Goal: Use online tool/utility

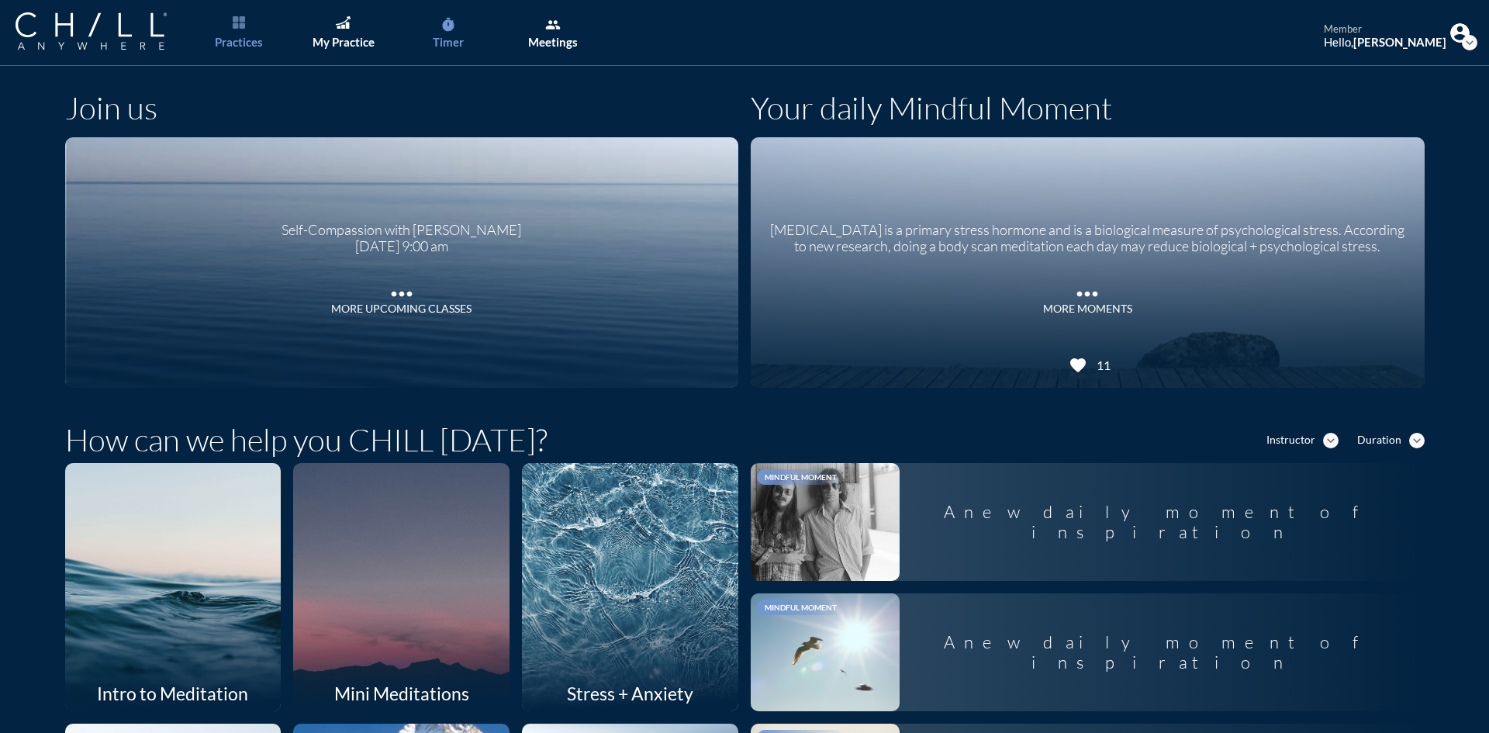
click at [455, 30] on icon "timer" at bounding box center [449, 25] width 16 height 16
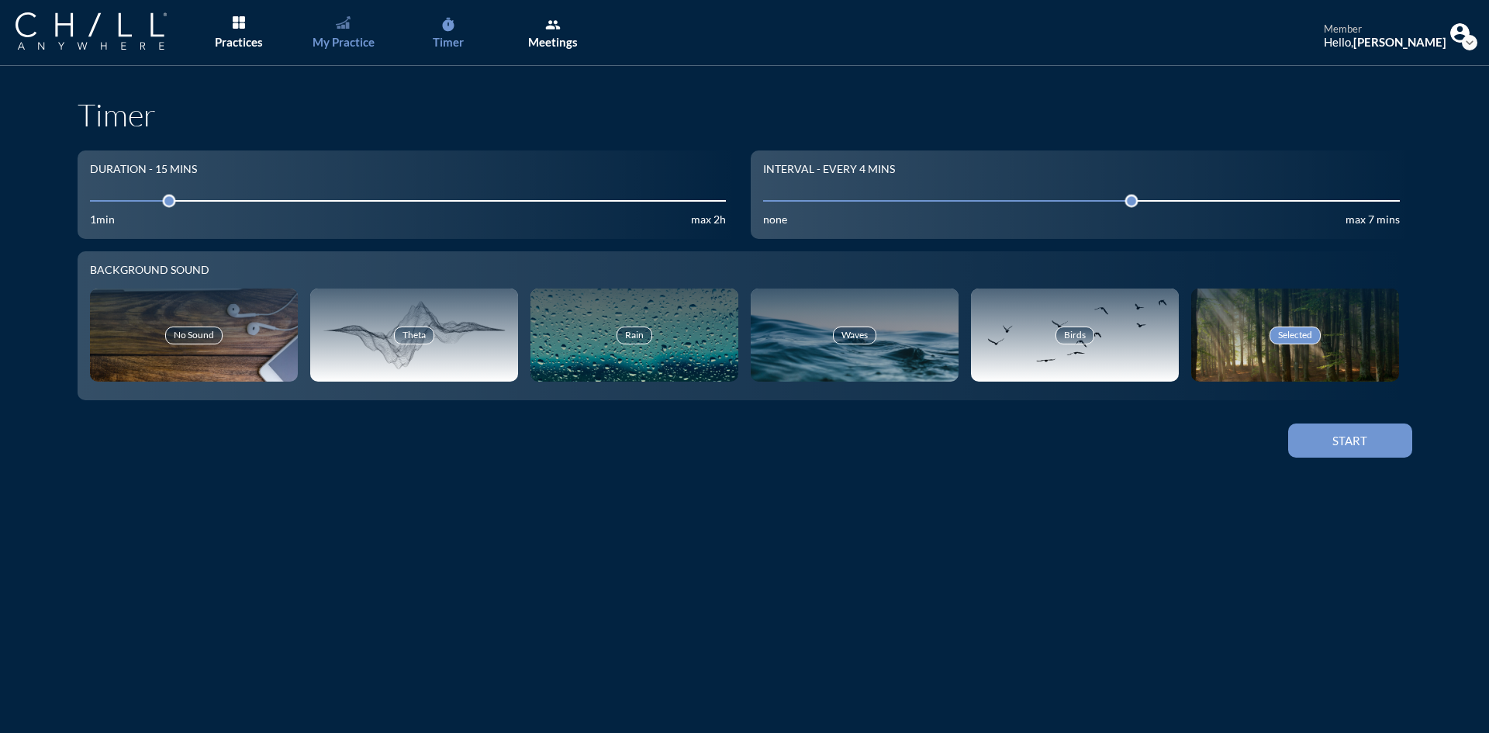
click at [341, 45] on div "My Practice" at bounding box center [344, 42] width 62 height 14
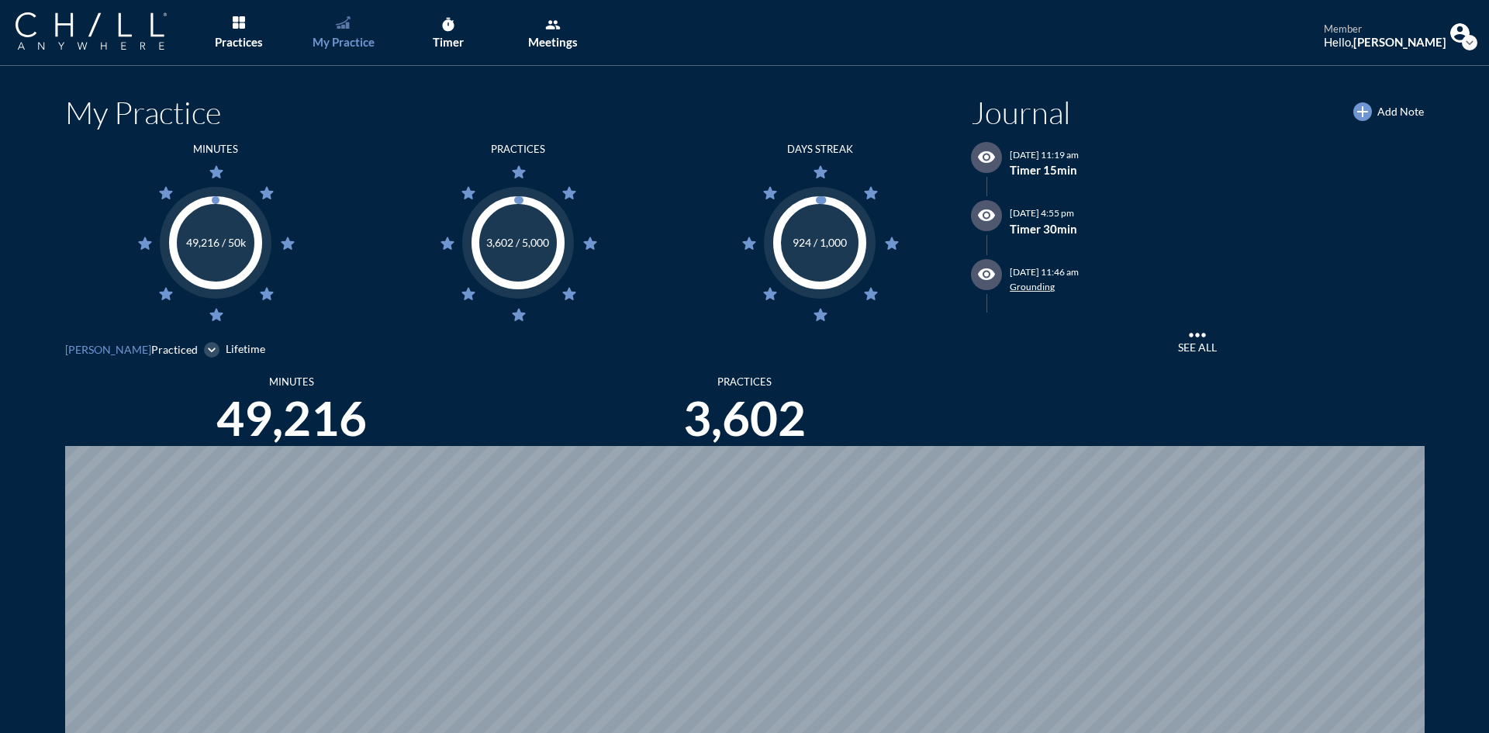
scroll to position [733, 1478]
click at [448, 40] on div "Timer" at bounding box center [448, 42] width 31 height 14
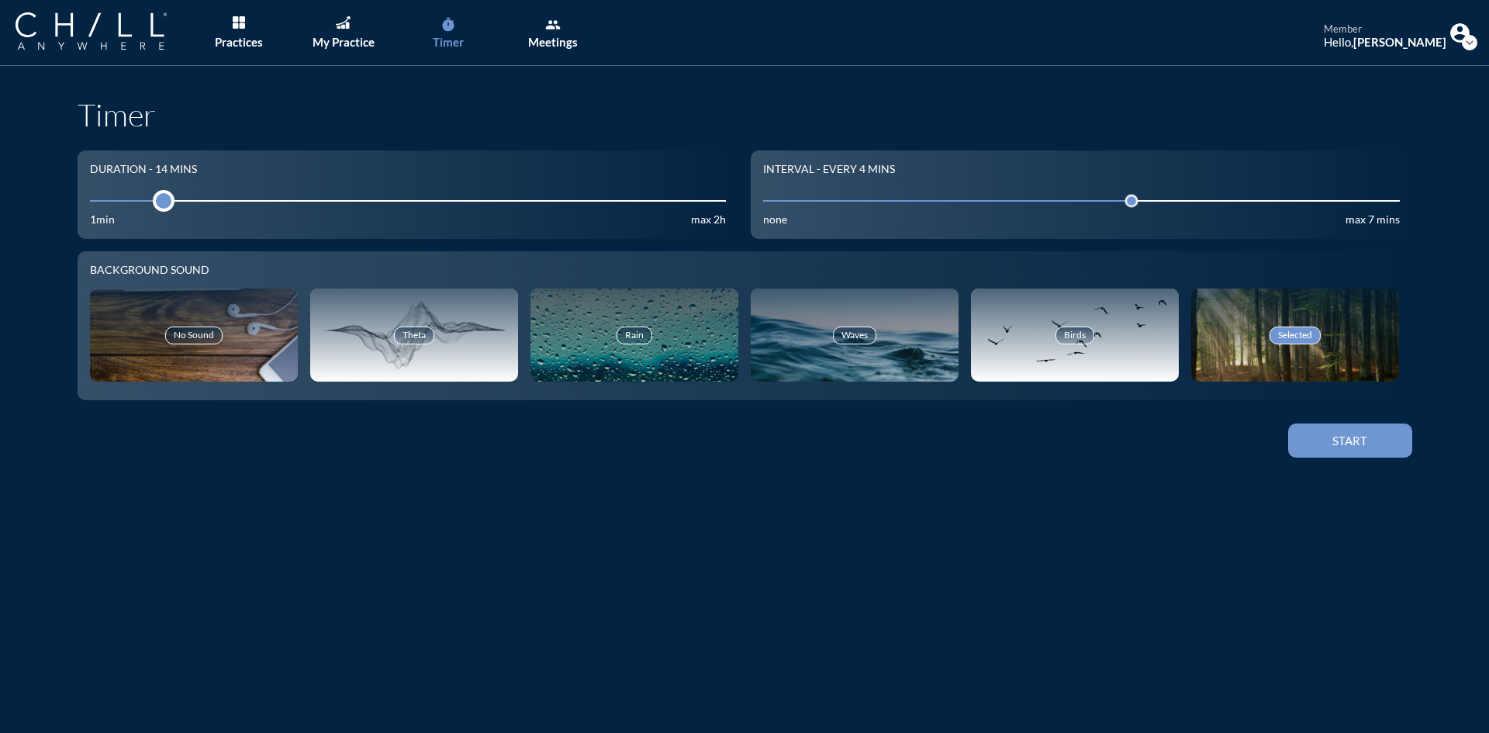
drag, startPoint x: 162, startPoint y: 200, endPoint x: 152, endPoint y: 196, distance: 10.8
click at [153, 196] on div at bounding box center [164, 201] width 22 height 22
click at [1330, 430] on button "Start" at bounding box center [1350, 440] width 124 height 34
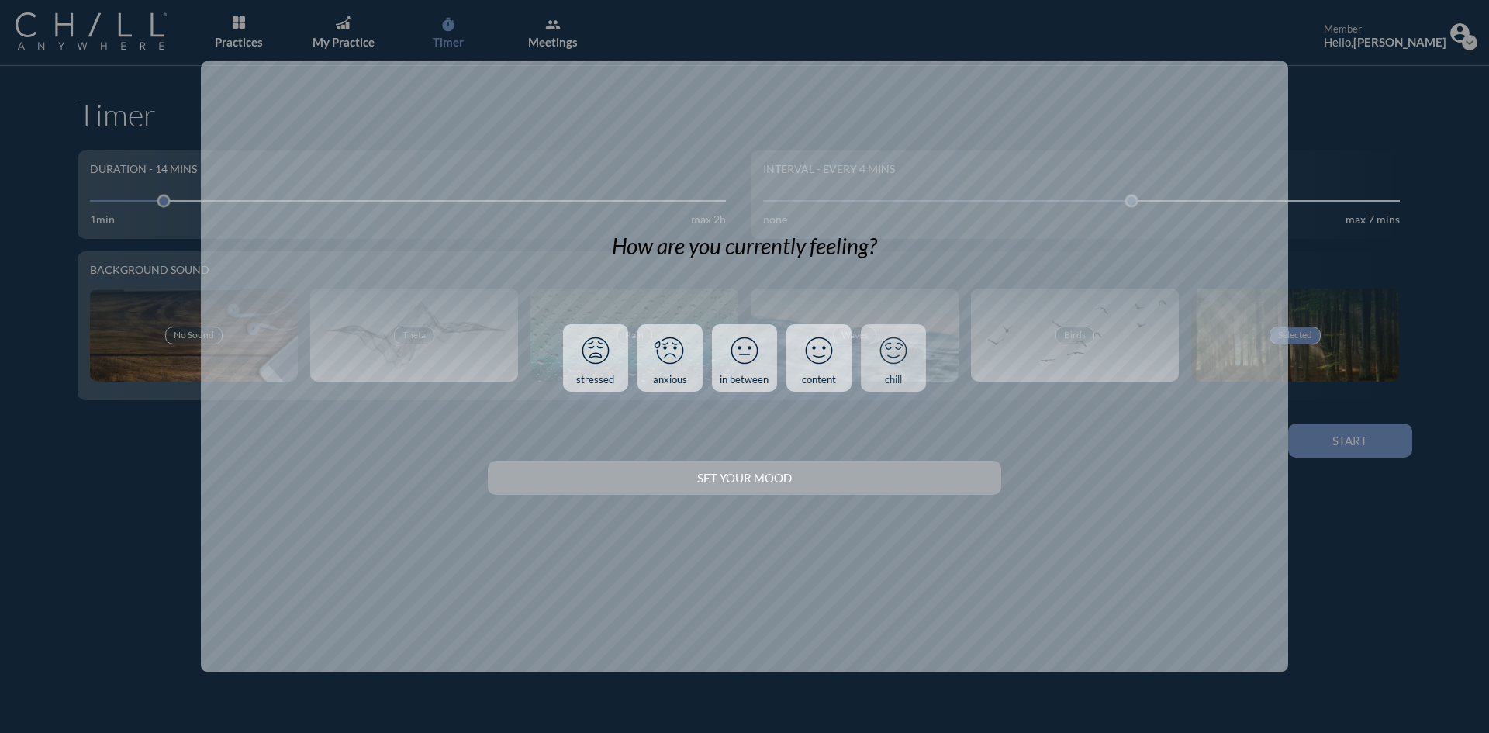
click at [903, 383] on link "chill" at bounding box center [893, 358] width 65 height 68
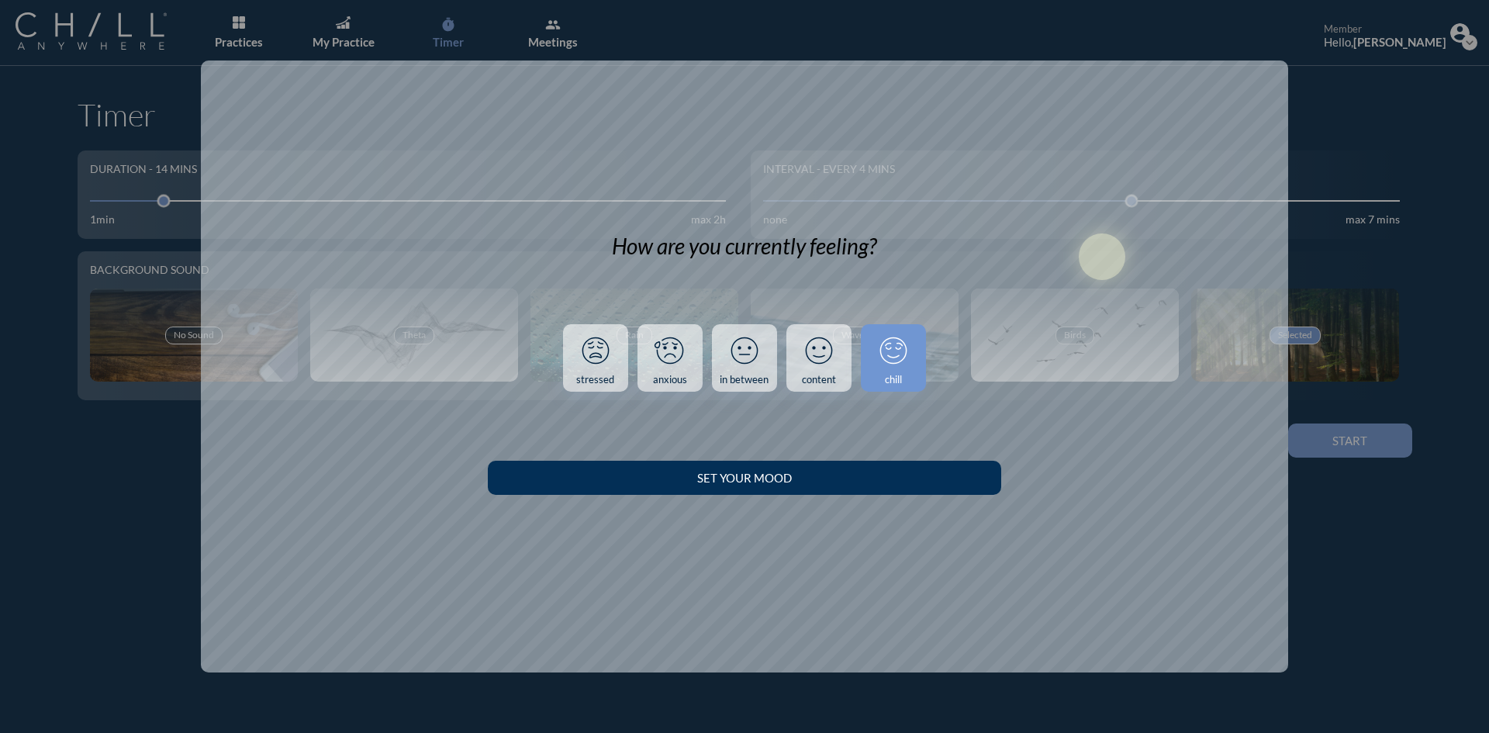
click at [970, 482] on div "Set your Mood" at bounding box center [744, 478] width 458 height 14
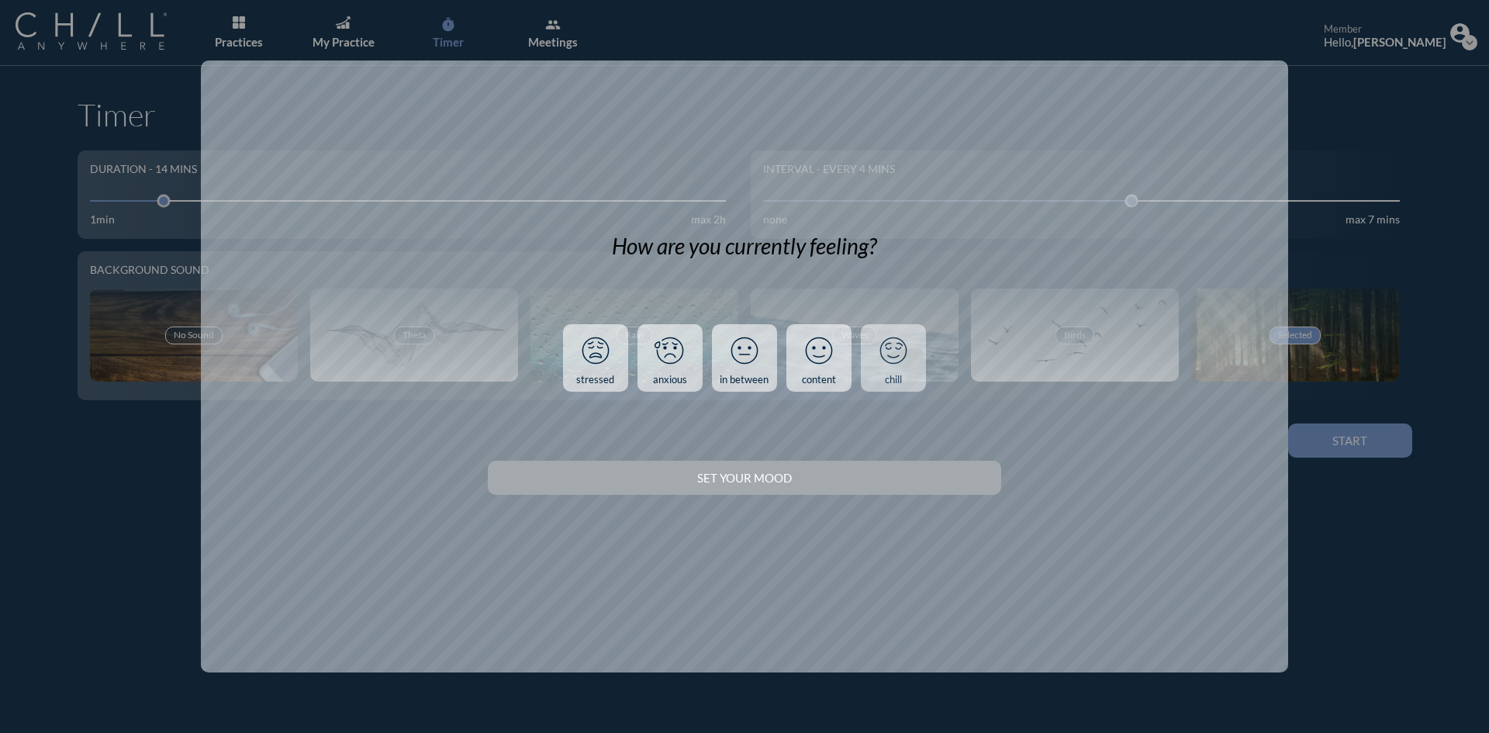
click at [893, 372] on link "chill" at bounding box center [893, 358] width 65 height 68
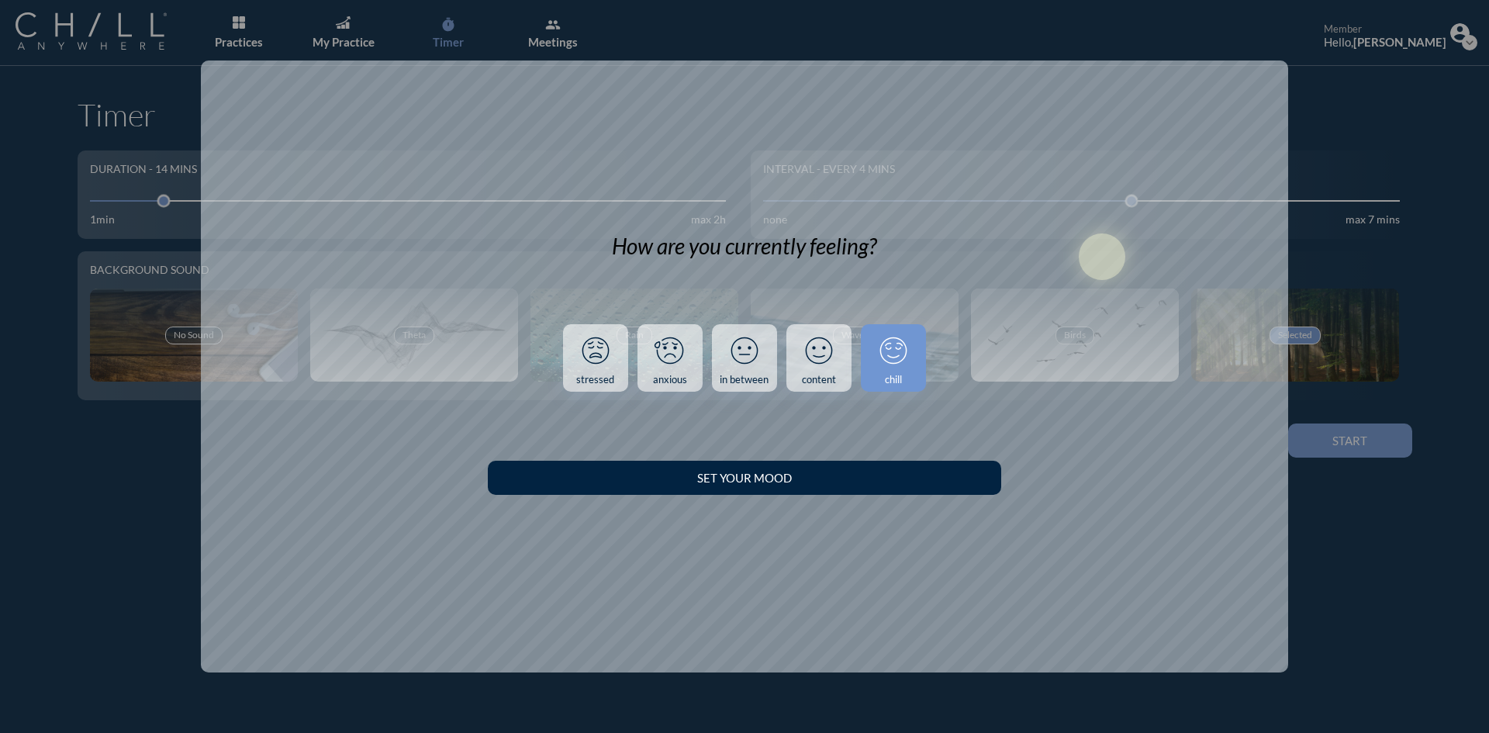
click at [874, 500] on div "How are you currently feeling? stressed anxious in between content chill Set yo…" at bounding box center [744, 366] width 1087 height 612
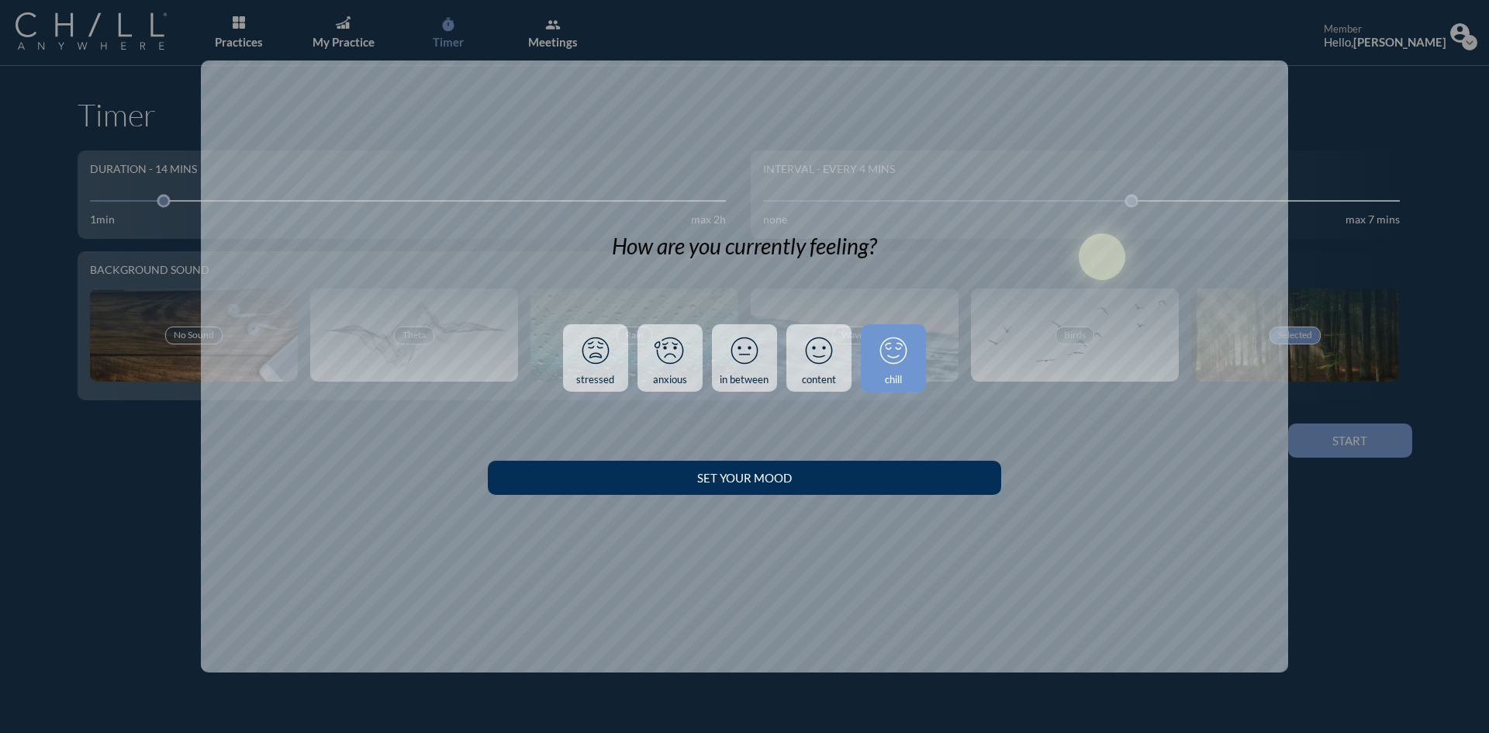
click at [876, 472] on div "Set your Mood" at bounding box center [744, 478] width 458 height 14
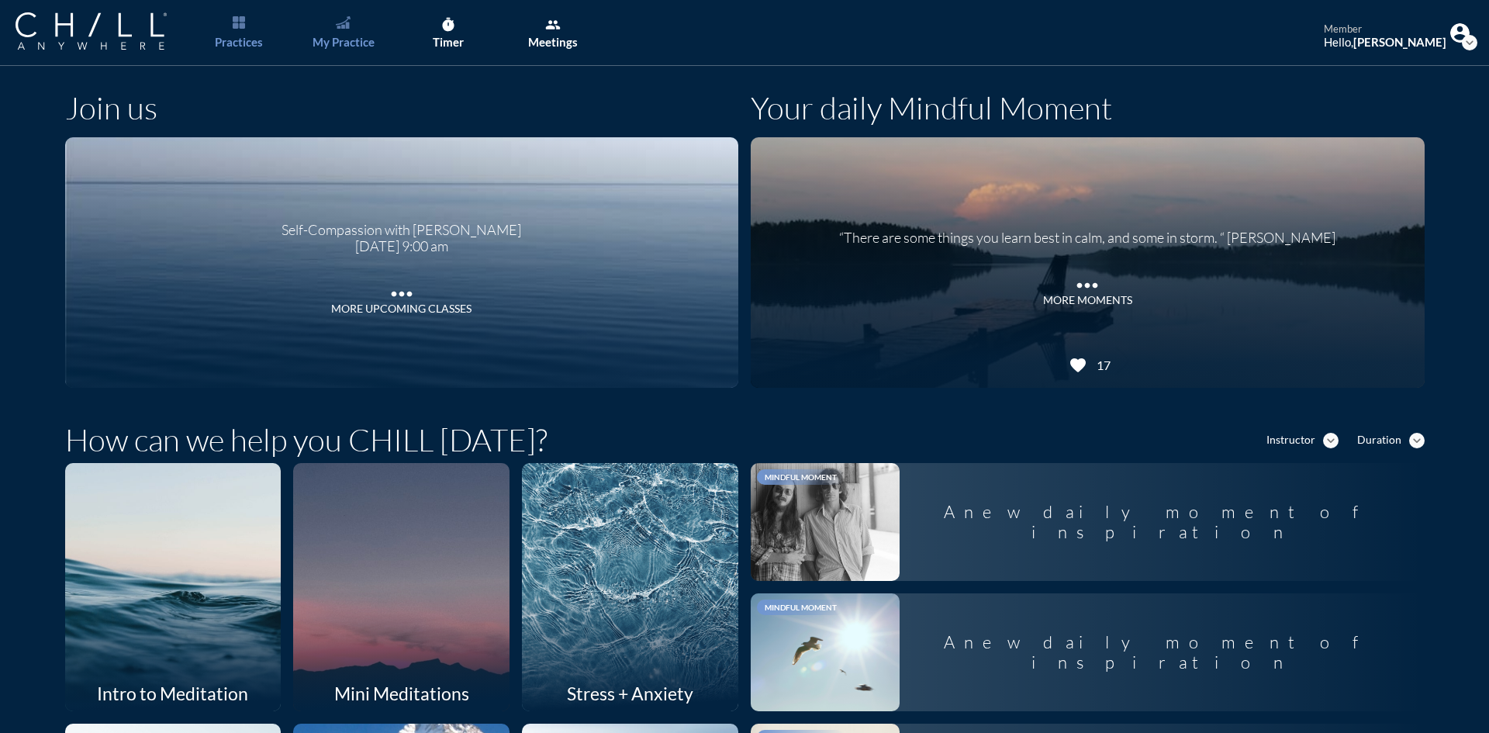
click at [337, 35] on div "My Practice" at bounding box center [344, 42] width 62 height 14
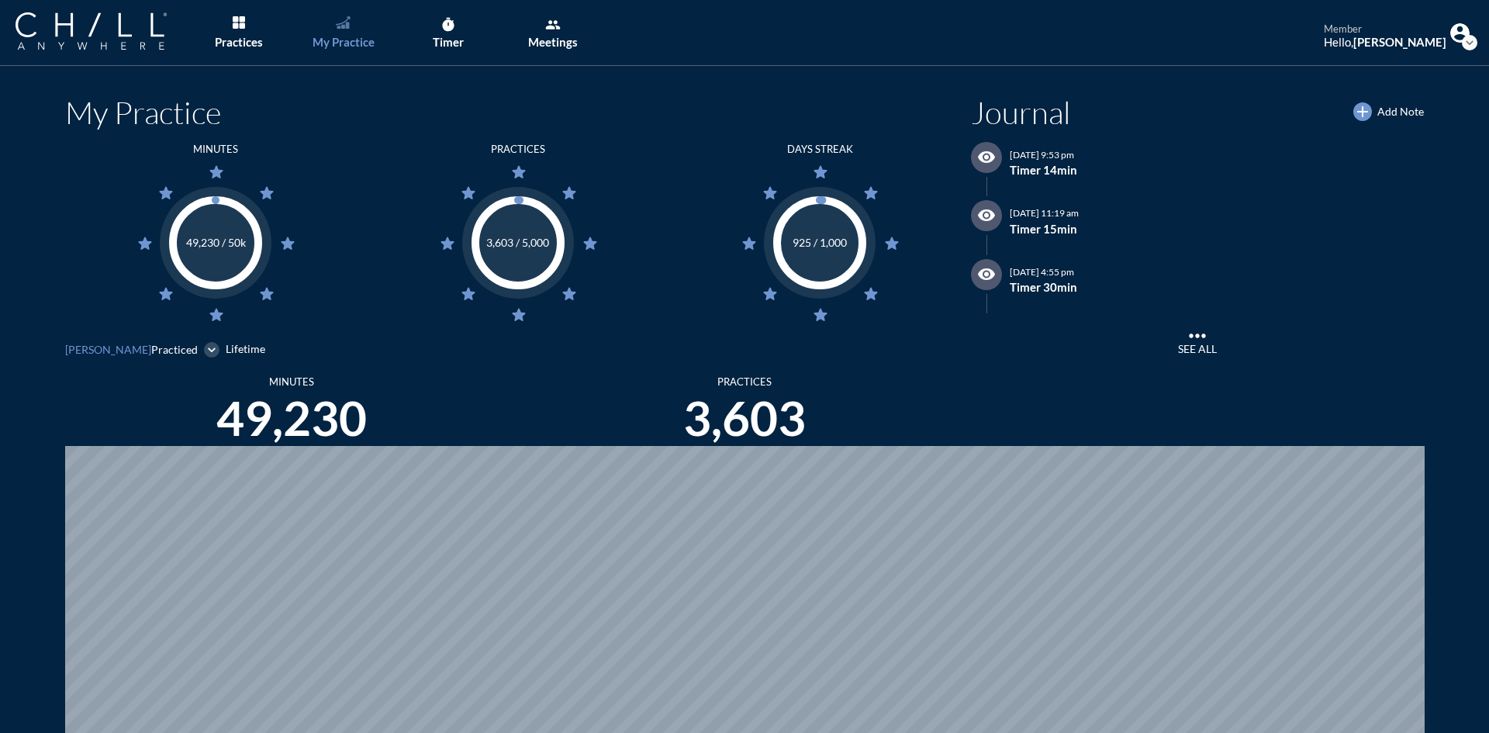
scroll to position [733, 1478]
